Goal: Go to known website: Access a specific website the user already knows

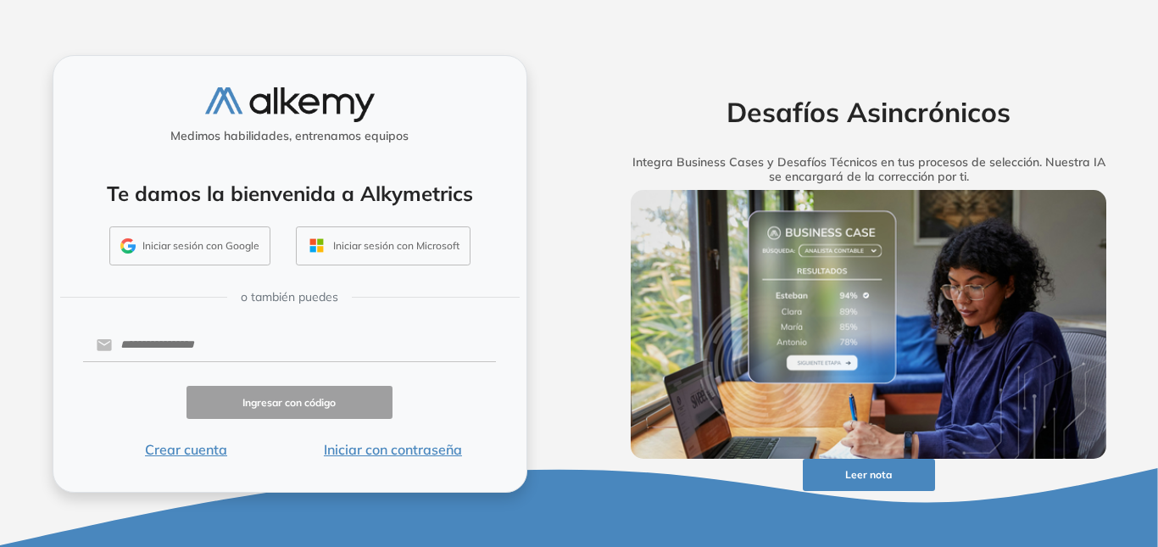
click at [230, 253] on button "Iniciar sesión con Google" at bounding box center [189, 245] width 161 height 39
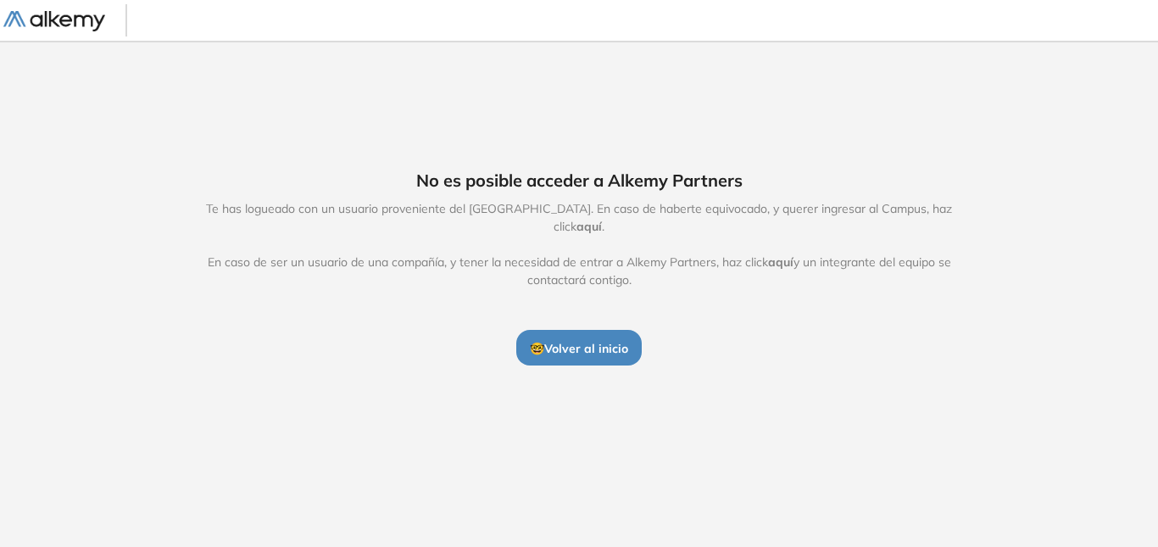
click at [602, 219] on span "aquí" at bounding box center [588, 226] width 25 height 15
